Goal: Task Accomplishment & Management: Manage account settings

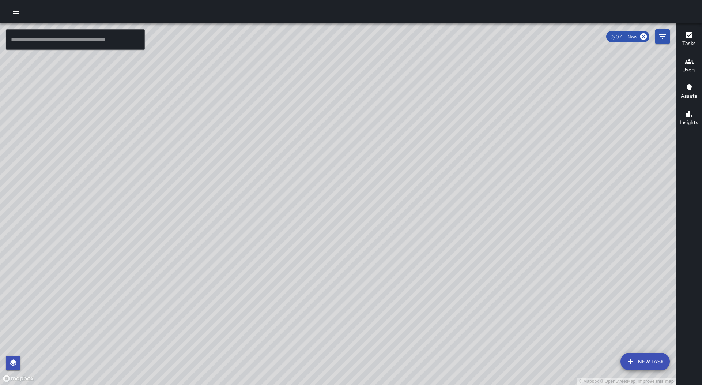
click at [18, 10] on icon "button" at bounding box center [16, 12] width 7 height 4
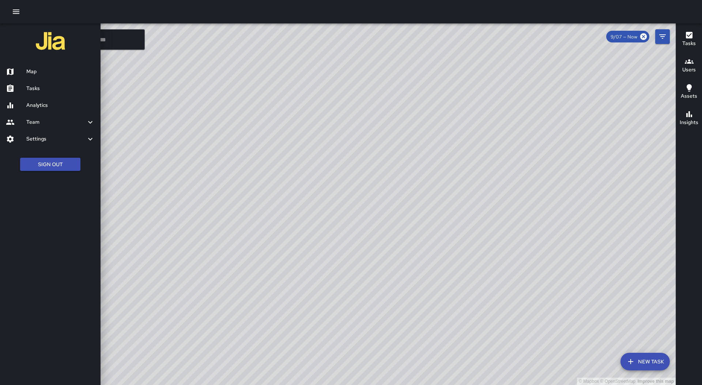
click at [48, 90] on h6 "Tasks" at bounding box center [60, 88] width 68 height 8
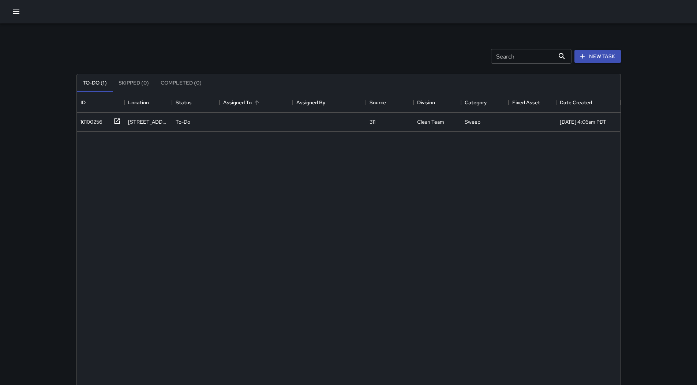
scroll to position [304, 538]
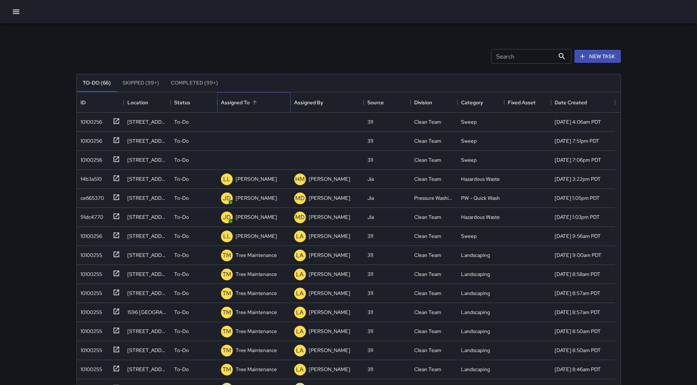
click at [261, 108] on div "Assigned To" at bounding box center [254, 102] width 66 height 20
click at [91, 181] on div "ce665370" at bounding box center [91, 177] width 26 height 10
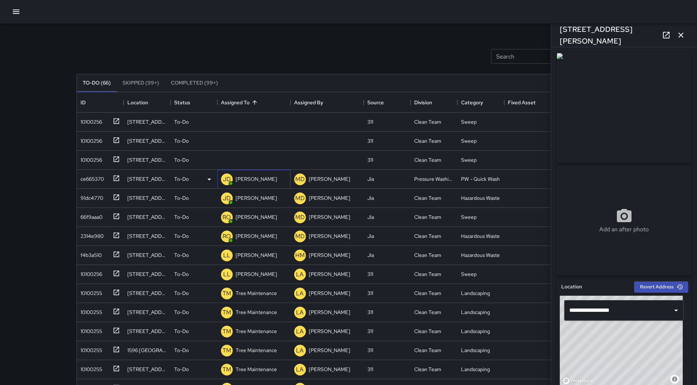
click at [260, 180] on div "[PERSON_NAME]" at bounding box center [253, 179] width 73 height 19
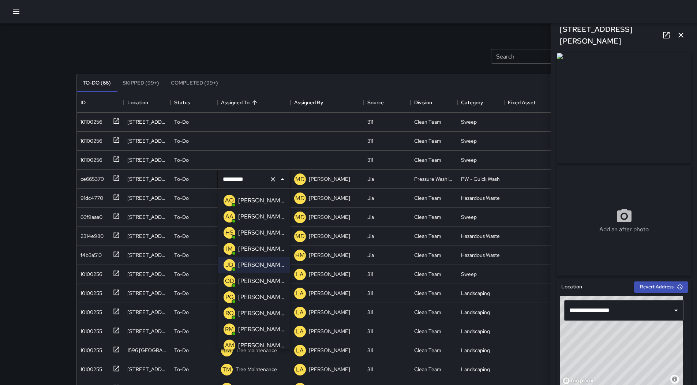
click at [265, 279] on p "[PERSON_NAME]" at bounding box center [261, 280] width 46 height 9
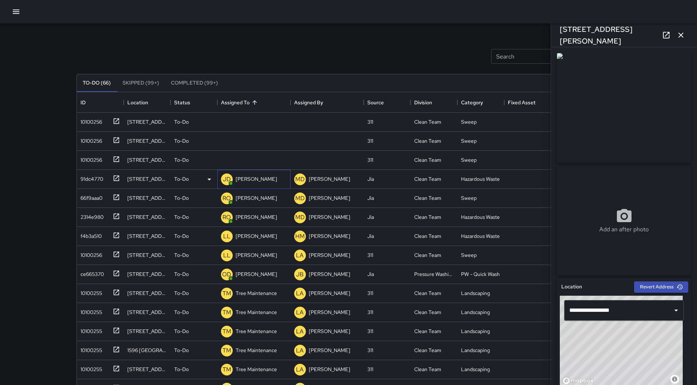
click at [256, 179] on p "[PERSON_NAME]" at bounding box center [256, 178] width 41 height 7
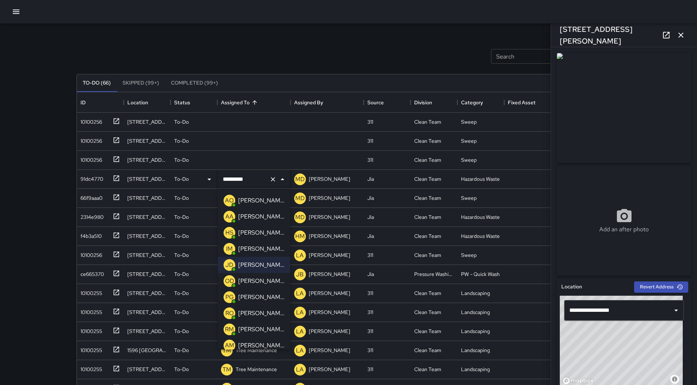
click at [39, 177] on div "Search Search New Task To-Do (66) Skipped (99+) Completed (99+) ID Location Sta…" at bounding box center [348, 216] width 697 height 432
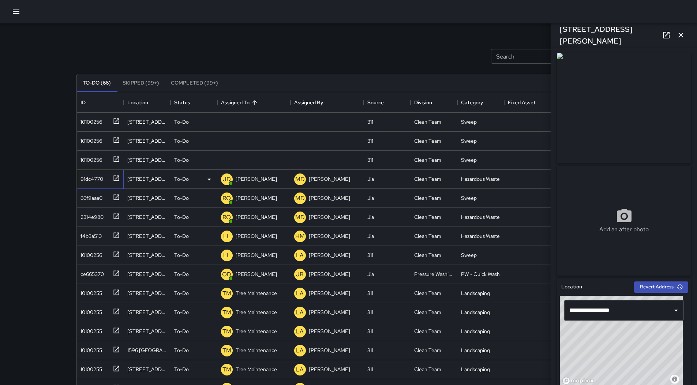
click at [104, 179] on div "91dc4770" at bounding box center [99, 178] width 42 height 12
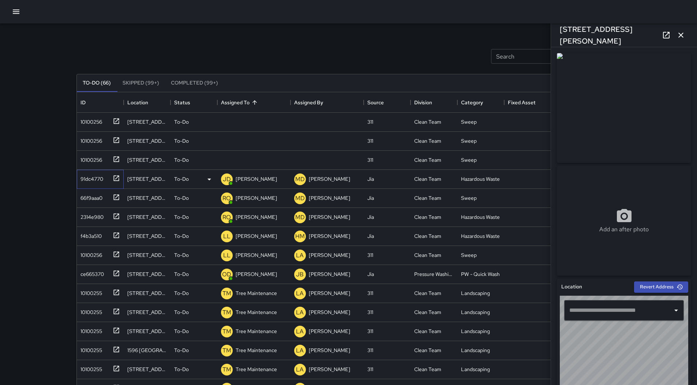
type input "**********"
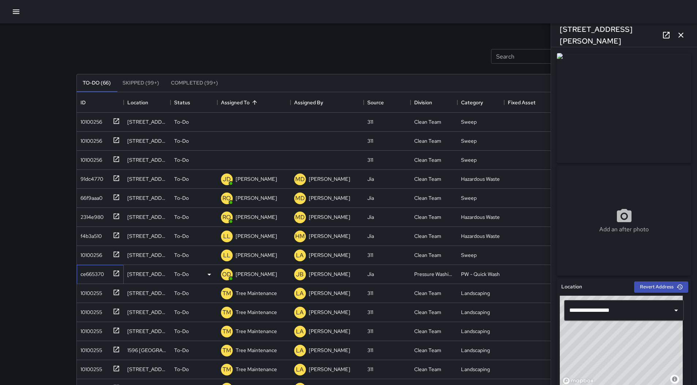
click at [87, 268] on div "ce665370" at bounding box center [91, 272] width 26 height 10
click at [96, 178] on div "91dc4770" at bounding box center [91, 177] width 26 height 10
click at [208, 177] on icon at bounding box center [209, 179] width 9 height 9
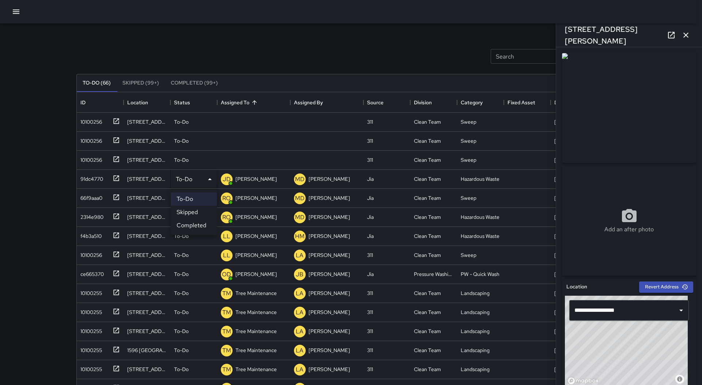
click at [198, 213] on li "Skipped" at bounding box center [194, 212] width 46 height 13
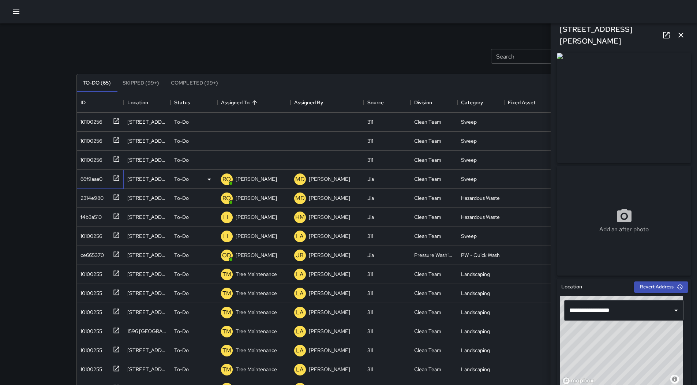
click at [84, 180] on div "66f9aaa0" at bounding box center [90, 177] width 25 height 10
click at [94, 180] on div "66f9aaa0" at bounding box center [90, 177] width 25 height 10
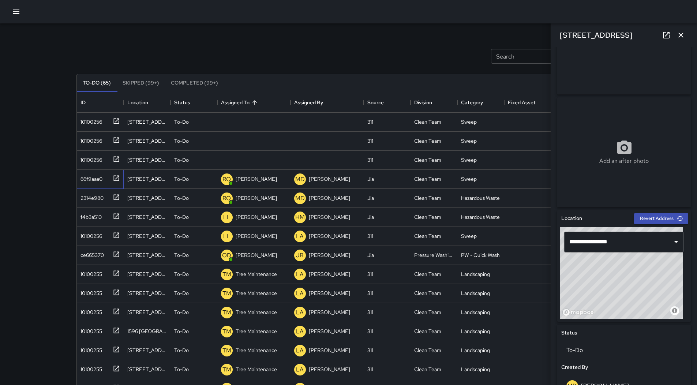
scroll to position [0, 0]
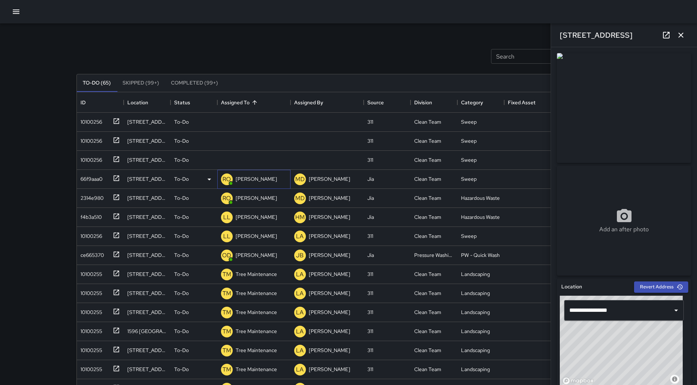
click at [241, 174] on div "[PERSON_NAME]" at bounding box center [256, 179] width 44 height 10
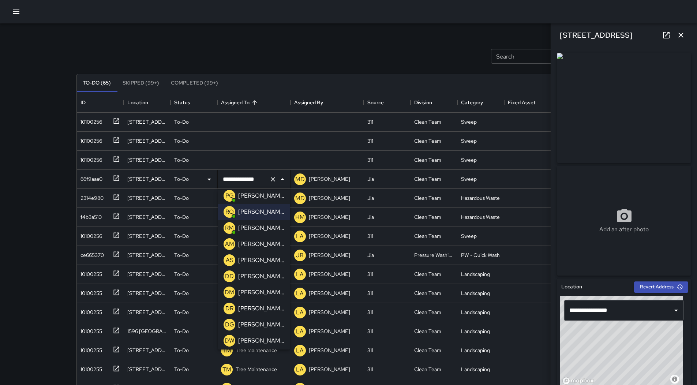
scroll to position [110, 0]
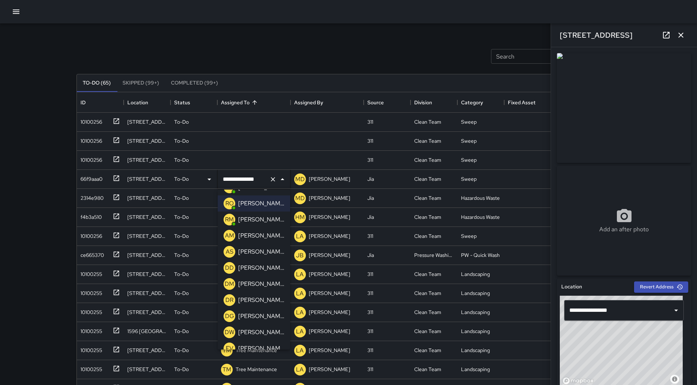
click at [264, 254] on p "[PERSON_NAME]" at bounding box center [261, 251] width 46 height 9
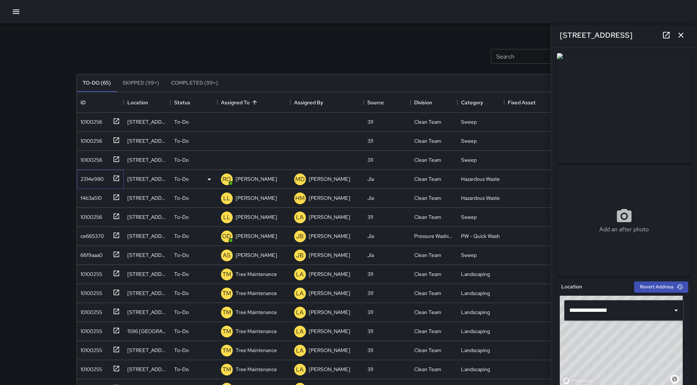
click at [80, 180] on div "2314e980" at bounding box center [91, 177] width 26 height 10
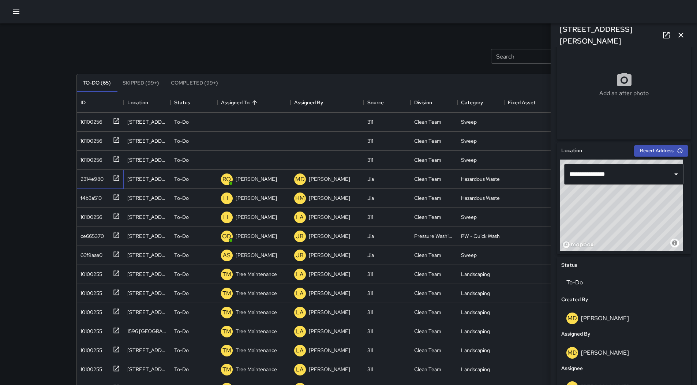
scroll to position [73, 0]
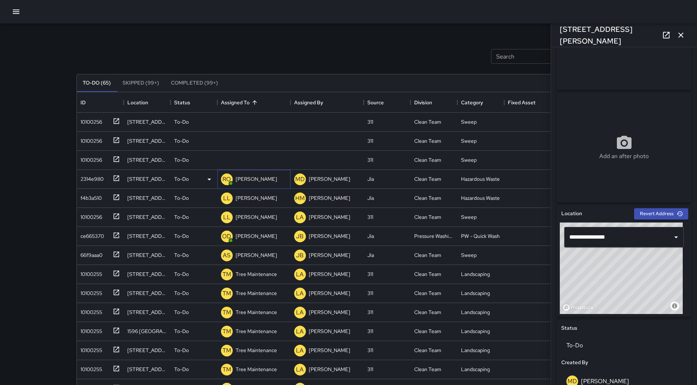
click at [261, 181] on p "[PERSON_NAME]" at bounding box center [256, 178] width 41 height 7
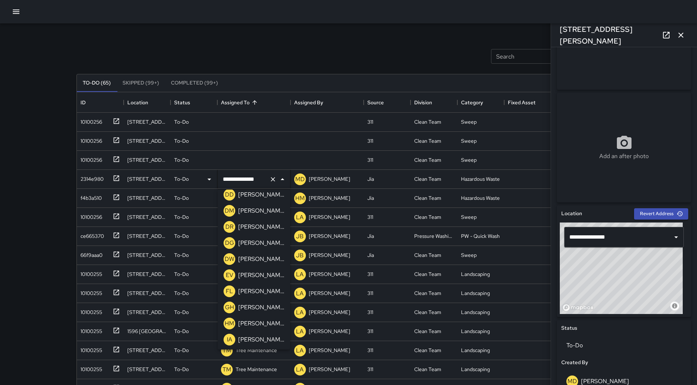
scroll to position [146, 0]
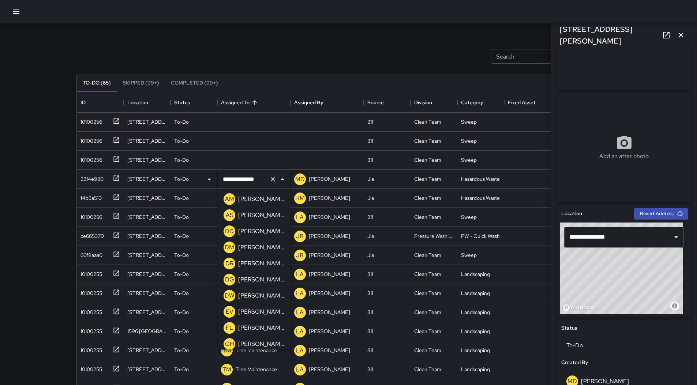
click at [256, 216] on p "[PERSON_NAME]" at bounding box center [261, 215] width 46 height 9
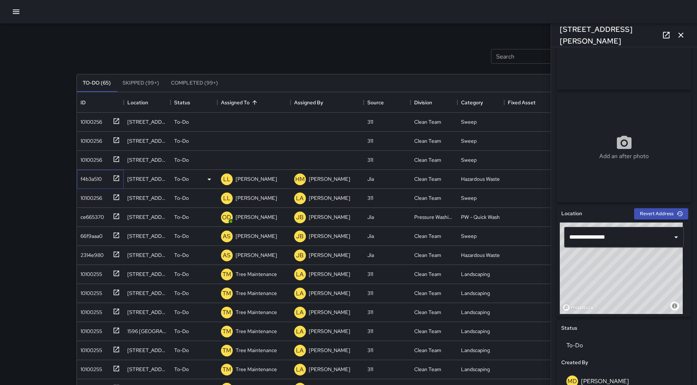
click at [93, 180] on div "f4b3a510" at bounding box center [90, 177] width 24 height 10
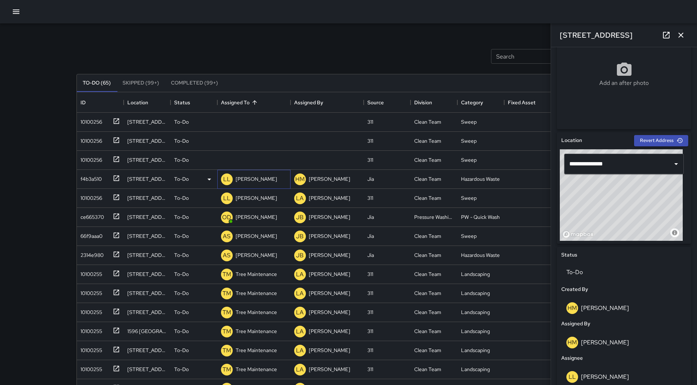
click at [244, 180] on p "[PERSON_NAME]" at bounding box center [256, 178] width 41 height 7
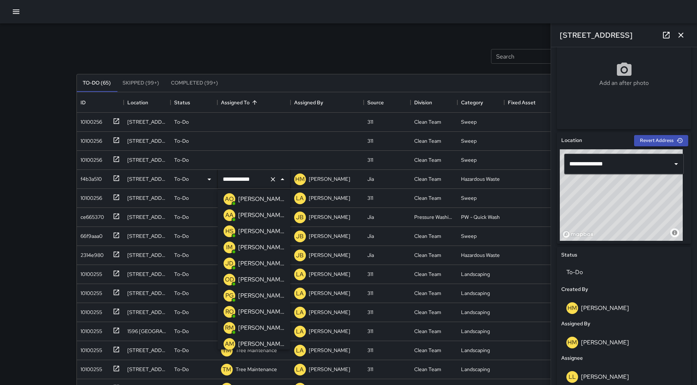
scroll to position [0, 0]
click at [254, 212] on div "[PERSON_NAME]" at bounding box center [261, 217] width 49 height 12
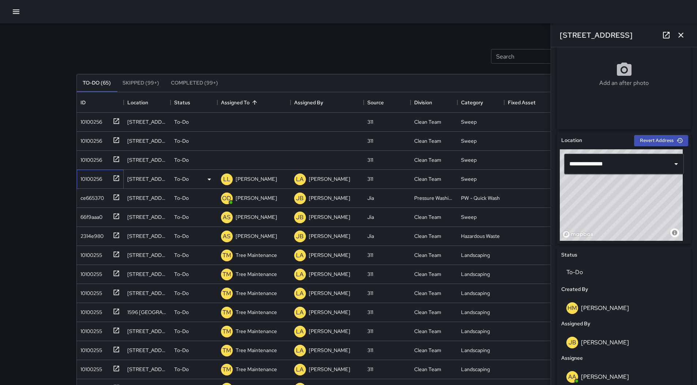
click at [91, 184] on div "10100256" at bounding box center [100, 179] width 47 height 19
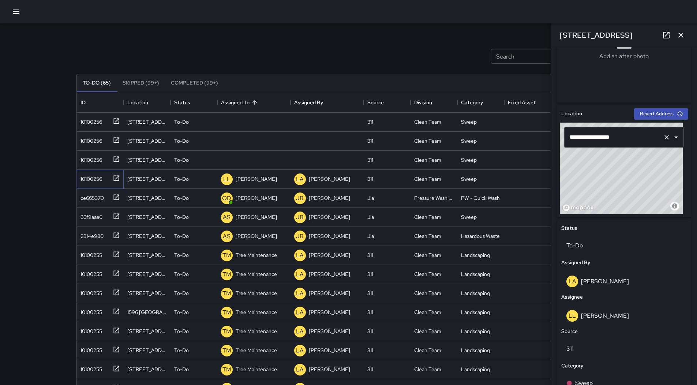
scroll to position [51, 0]
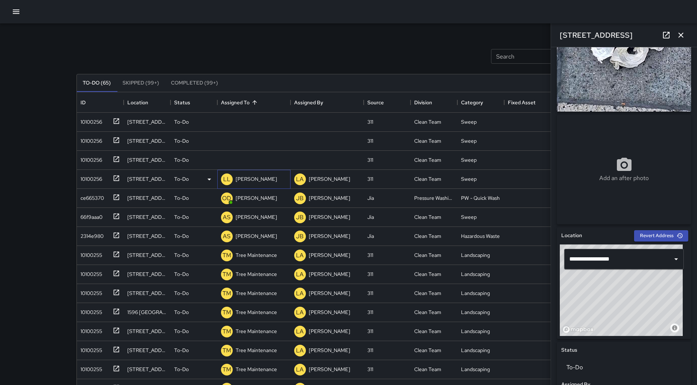
click at [260, 180] on p "[PERSON_NAME]" at bounding box center [256, 178] width 41 height 7
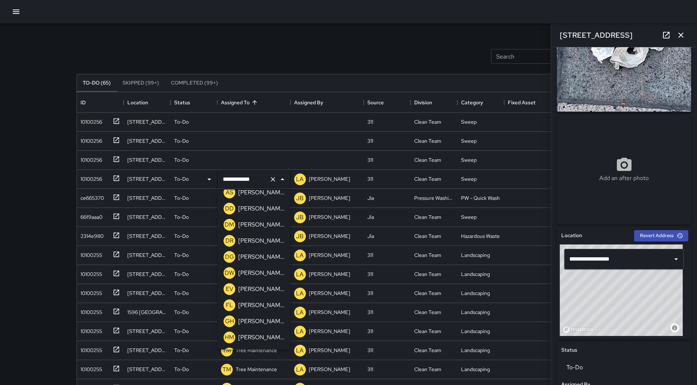
scroll to position [0, 0]
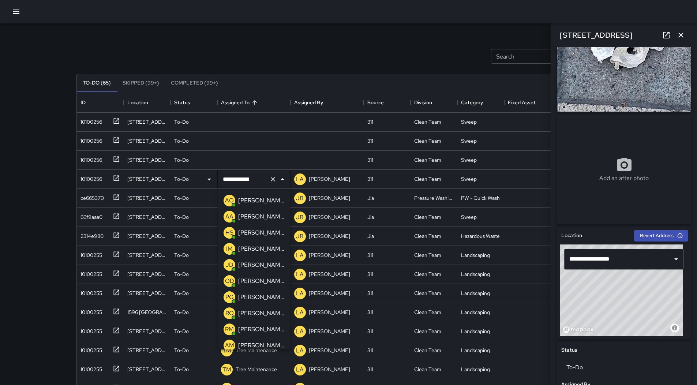
click at [249, 212] on div "[PERSON_NAME]" at bounding box center [261, 217] width 49 height 12
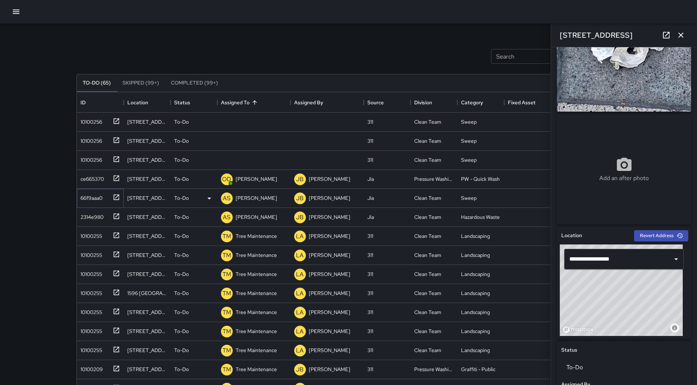
click at [97, 199] on div "66f9aaa0" at bounding box center [90, 196] width 25 height 10
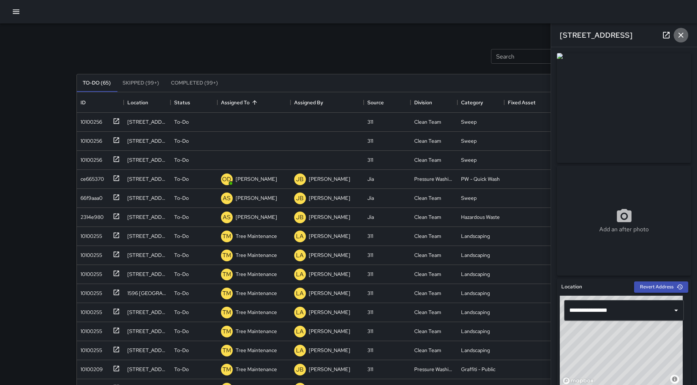
click at [680, 34] on icon "button" at bounding box center [680, 35] width 5 height 5
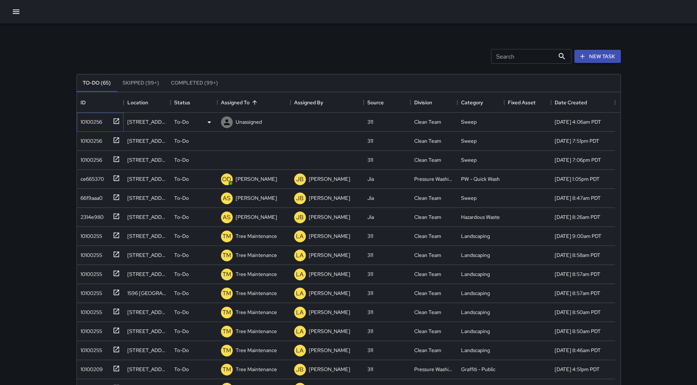
click at [100, 113] on div "10100256" at bounding box center [100, 122] width 47 height 19
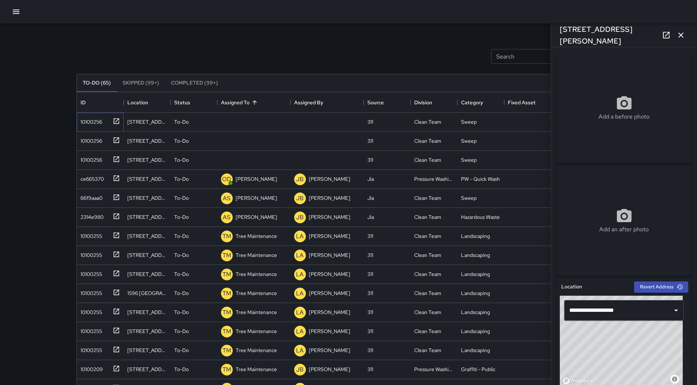
scroll to position [280, 0]
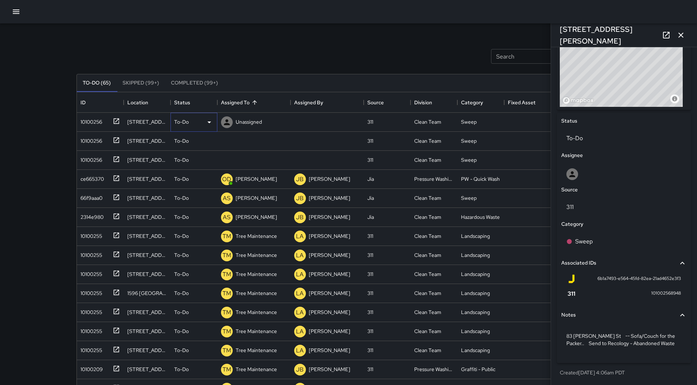
click at [206, 118] on icon at bounding box center [209, 122] width 9 height 9
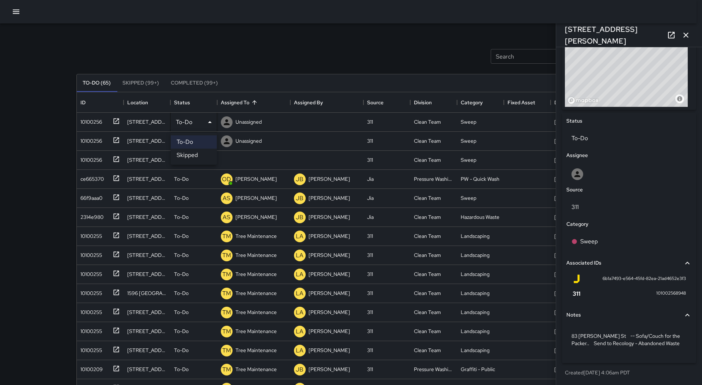
click at [196, 148] on li "Skipped" at bounding box center [194, 154] width 46 height 13
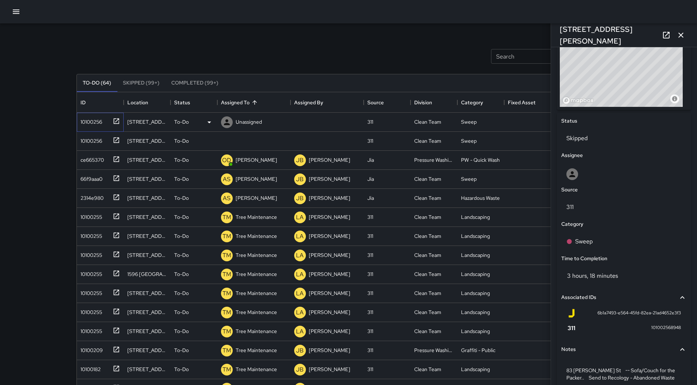
click at [85, 120] on div "10100256" at bounding box center [90, 120] width 25 height 10
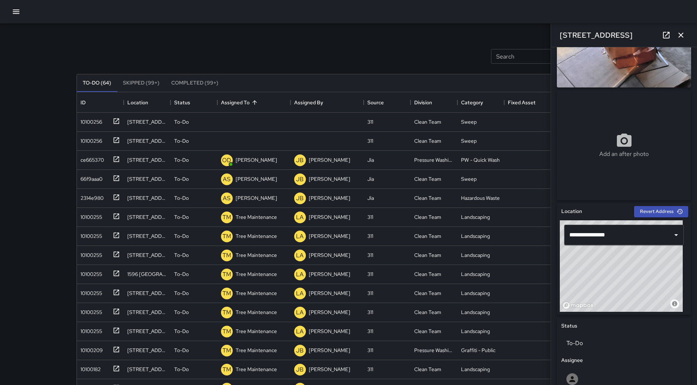
scroll to position [0, 0]
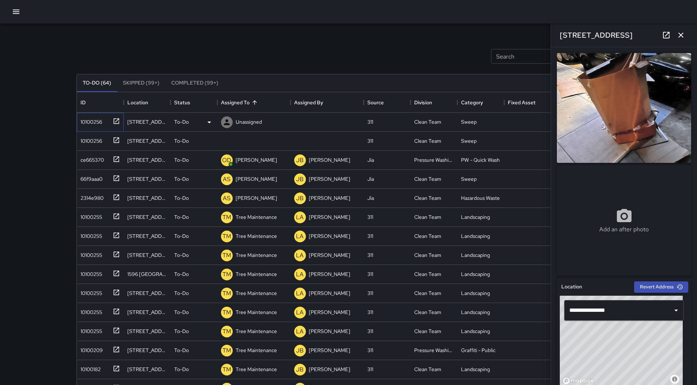
click at [106, 123] on div "10100256" at bounding box center [99, 120] width 42 height 12
click at [210, 119] on icon at bounding box center [209, 122] width 9 height 9
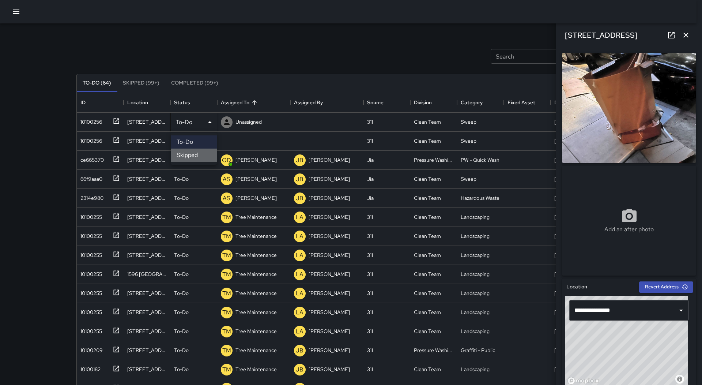
drag, startPoint x: 183, startPoint y: 155, endPoint x: 123, endPoint y: 148, distance: 60.0
click at [181, 155] on li "Skipped" at bounding box center [194, 154] width 46 height 13
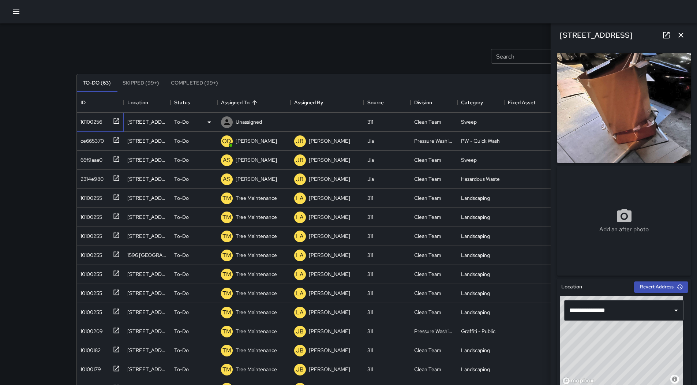
click at [105, 125] on div "10100256" at bounding box center [99, 120] width 42 height 12
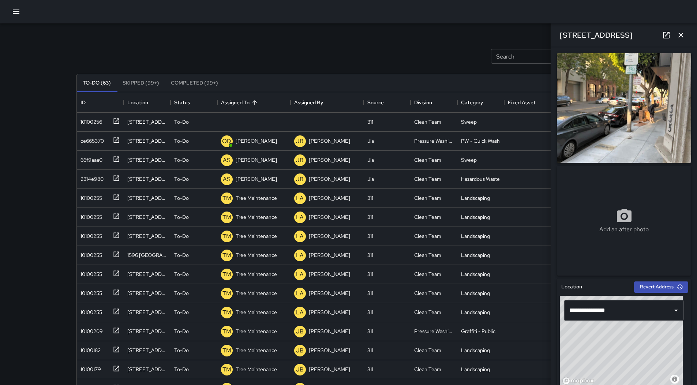
drag, startPoint x: 629, startPoint y: 128, endPoint x: 655, endPoint y: 197, distance: 73.6
click at [655, 197] on div "Add an after photo" at bounding box center [624, 221] width 134 height 110
click at [242, 120] on p "Unassigned" at bounding box center [249, 121] width 26 height 7
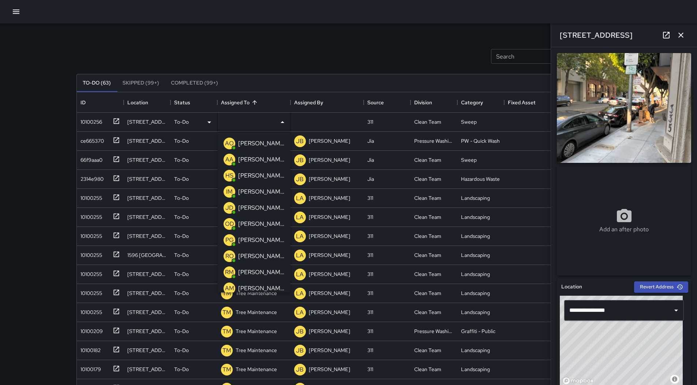
click at [264, 185] on div "IM [PERSON_NAME]" at bounding box center [254, 191] width 64 height 15
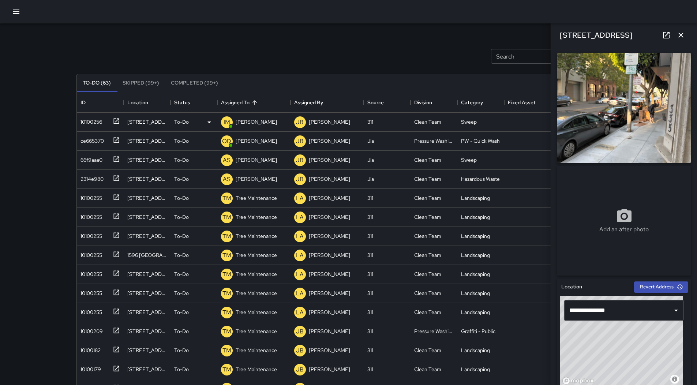
click at [20, 13] on icon "button" at bounding box center [16, 11] width 9 height 9
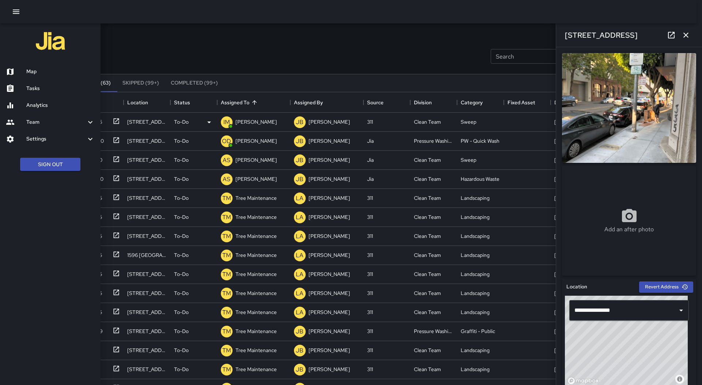
click at [45, 68] on h6 "Map" at bounding box center [60, 72] width 68 height 8
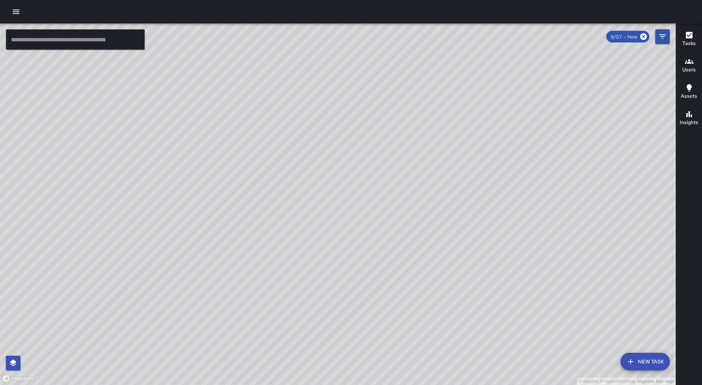
click at [18, 8] on icon "button" at bounding box center [16, 11] width 9 height 9
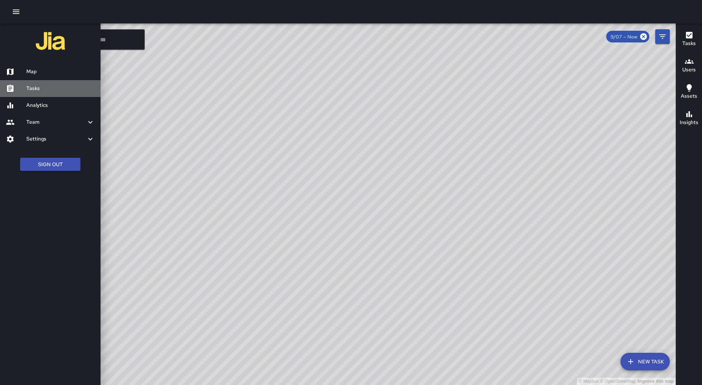
click at [32, 89] on h6 "Tasks" at bounding box center [60, 88] width 68 height 8
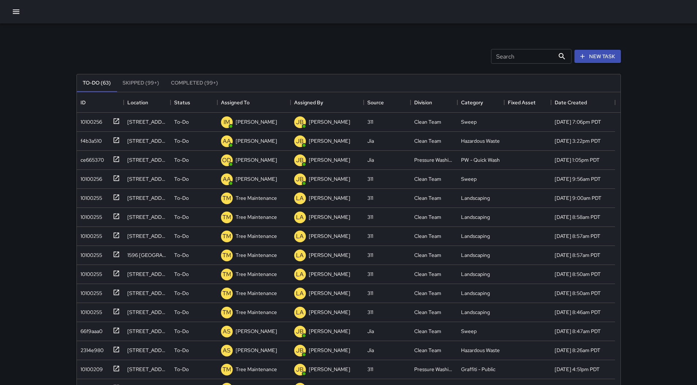
scroll to position [304, 538]
click at [249, 109] on div "Assigned To" at bounding box center [254, 102] width 66 height 20
click at [12, 7] on button "button" at bounding box center [16, 11] width 15 height 15
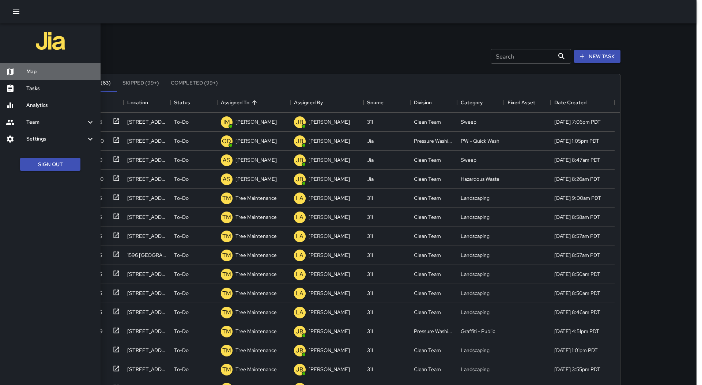
drag, startPoint x: 44, startPoint y: 75, endPoint x: 328, endPoint y: 333, distance: 383.7
click at [44, 75] on h6 "Map" at bounding box center [60, 72] width 68 height 8
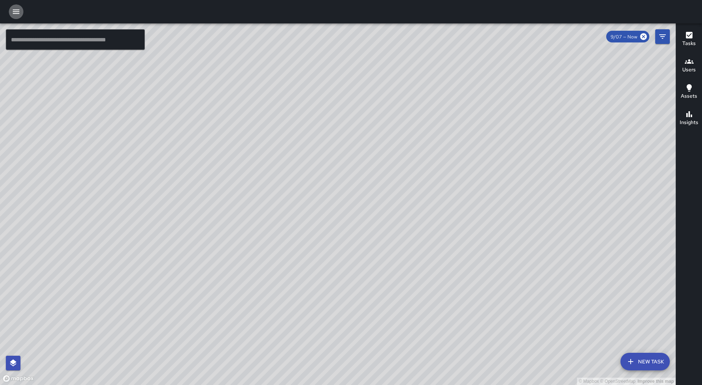
click at [14, 12] on icon "button" at bounding box center [16, 12] width 7 height 4
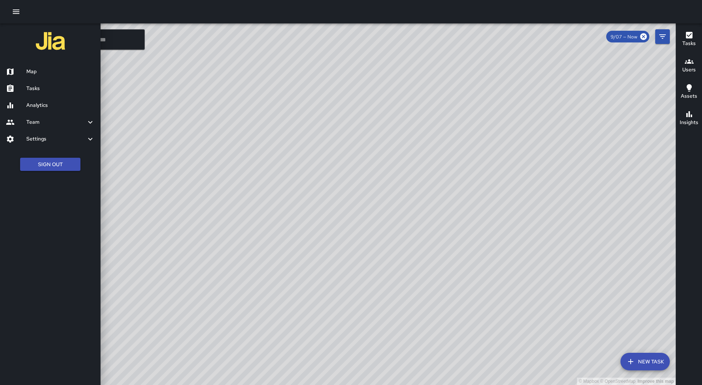
drag, startPoint x: 49, startPoint y: 84, endPoint x: 111, endPoint y: 83, distance: 61.5
click at [50, 85] on h6 "Tasks" at bounding box center [60, 88] width 68 height 8
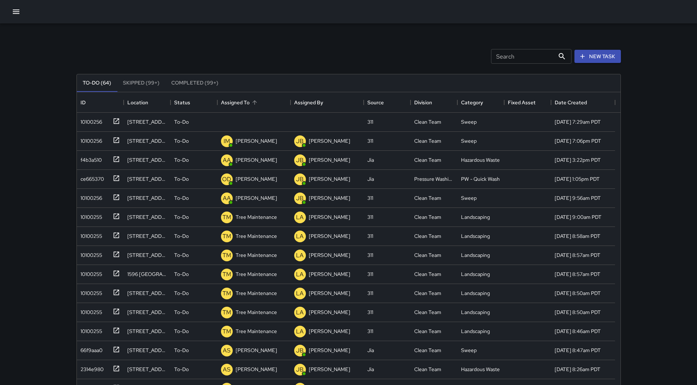
scroll to position [304, 538]
click at [247, 101] on div "Assigned To" at bounding box center [235, 102] width 29 height 20
click at [99, 117] on div "10100256" at bounding box center [90, 120] width 25 height 10
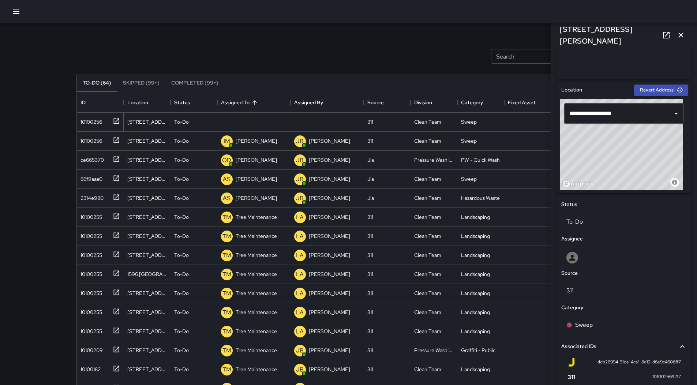
scroll to position [163, 0]
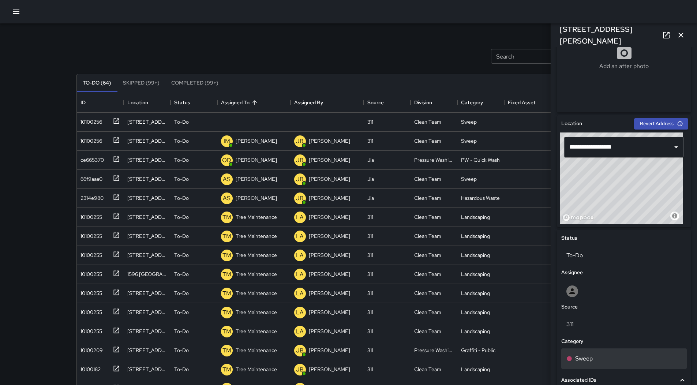
click at [621, 357] on div "Sweep" at bounding box center [623, 358] width 115 height 9
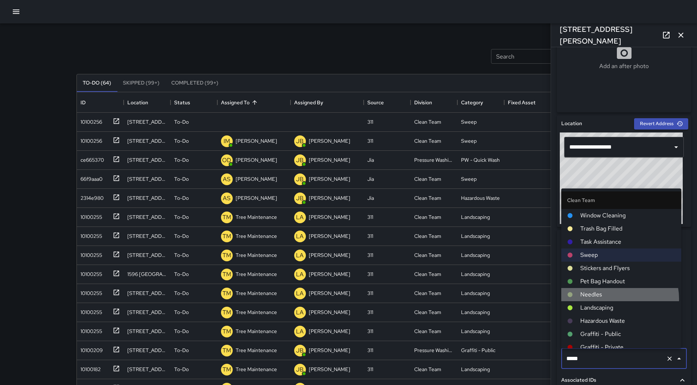
click at [619, 298] on span "Needles" at bounding box center [627, 294] width 95 height 9
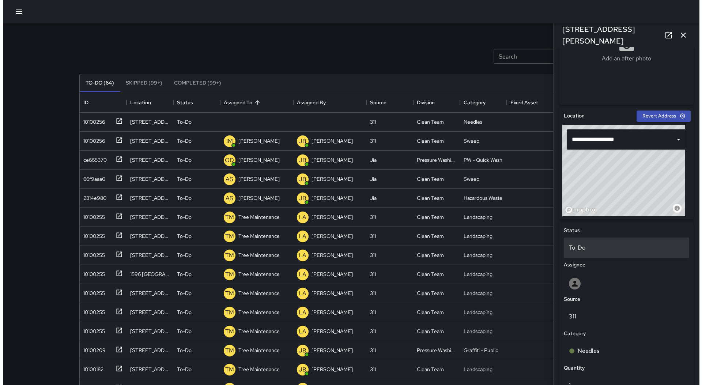
scroll to position [293, 0]
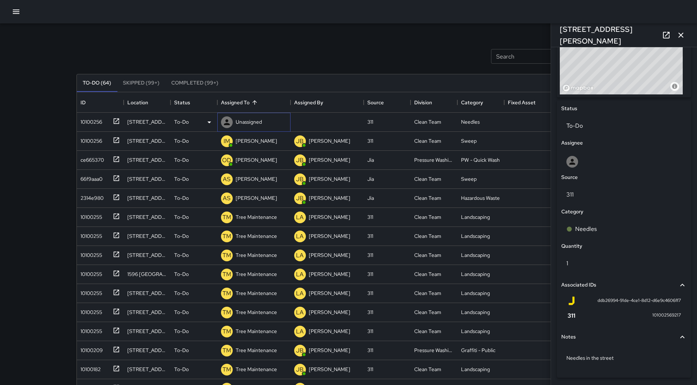
click at [254, 123] on p "Unassigned" at bounding box center [249, 121] width 26 height 7
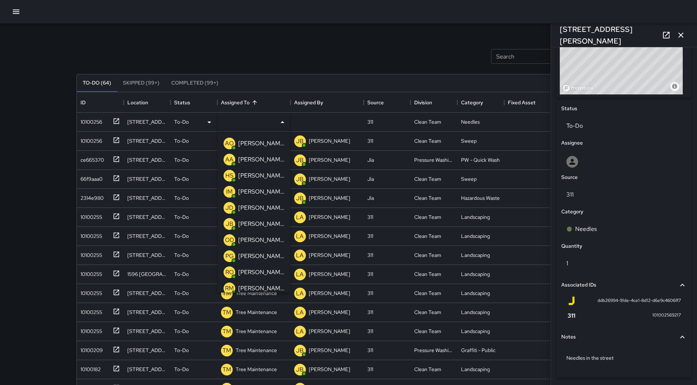
click at [266, 187] on p "[PERSON_NAME]" at bounding box center [261, 191] width 46 height 9
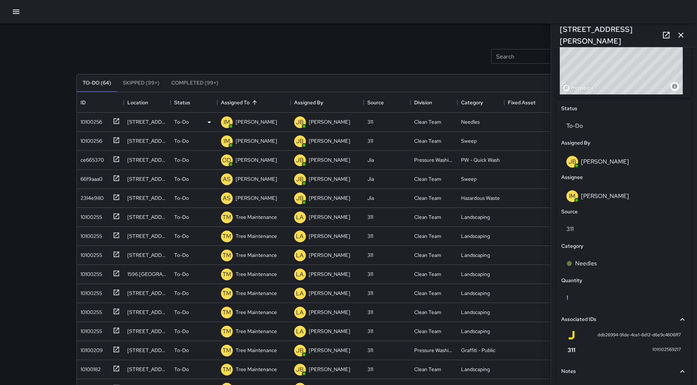
click at [4, 7] on div at bounding box center [348, 11] width 697 height 23
click at [10, 7] on button "button" at bounding box center [16, 11] width 15 height 15
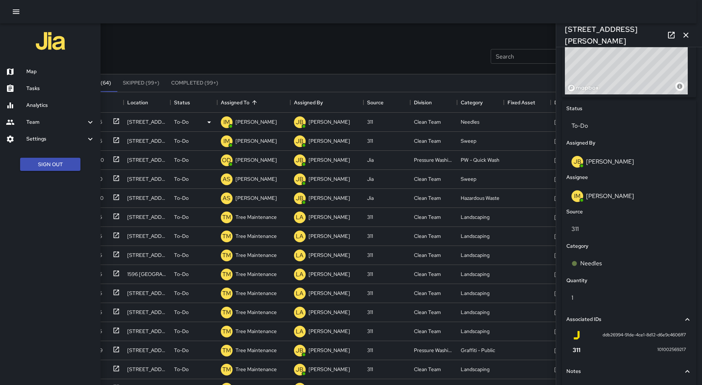
click at [39, 66] on div "Map" at bounding box center [50, 71] width 101 height 17
